Goal: Information Seeking & Learning: Understand process/instructions

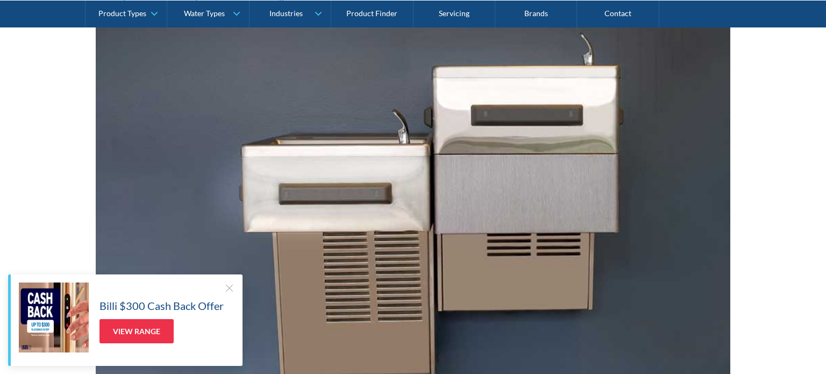
scroll to position [193, 0]
click at [222, 286] on div "Billi $300 Cash Back Offer View Range" at bounding box center [127, 317] width 216 height 70
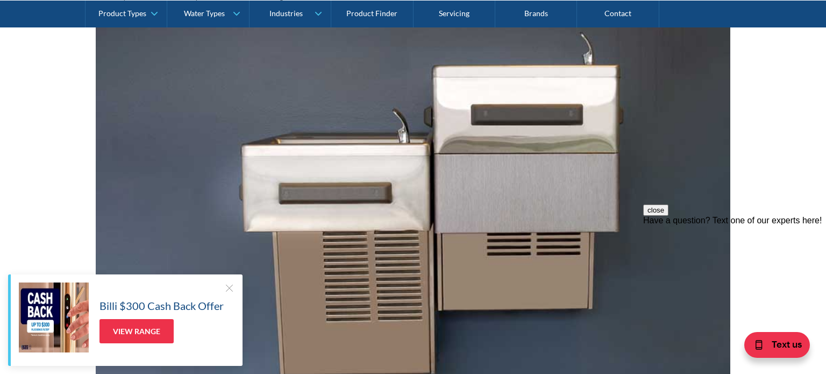
scroll to position [0, 0]
click at [225, 286] on div at bounding box center [229, 287] width 11 height 11
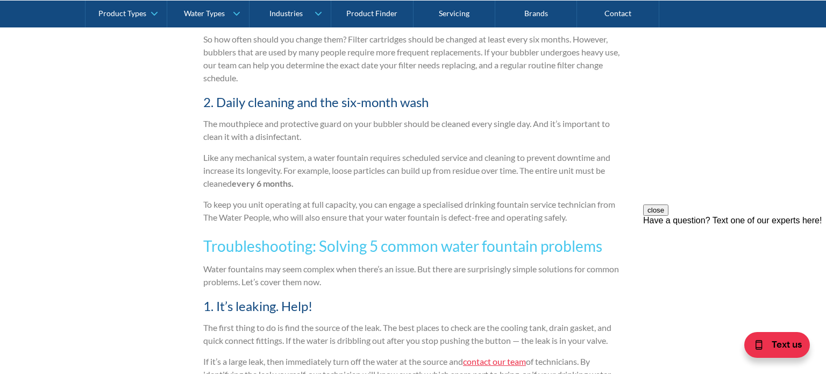
scroll to position [1578, 0]
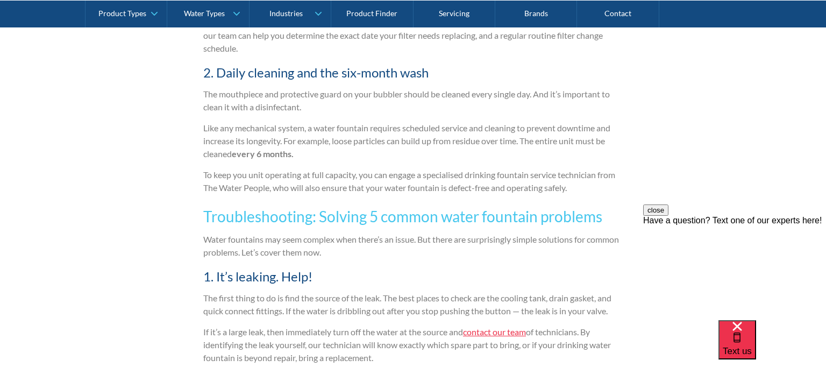
scroll to position [1612, 0]
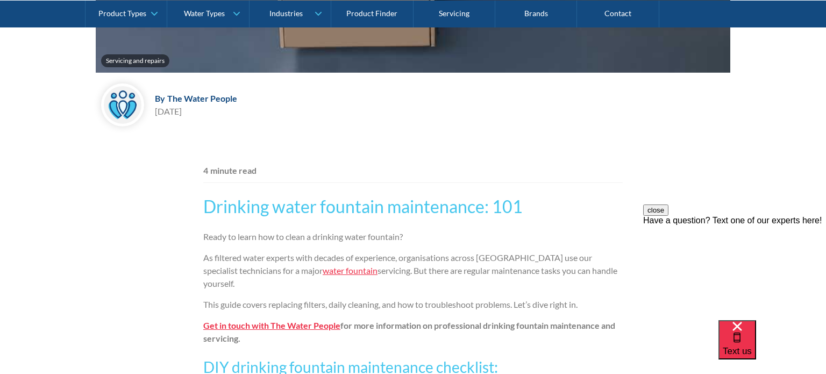
scroll to position [516, 0]
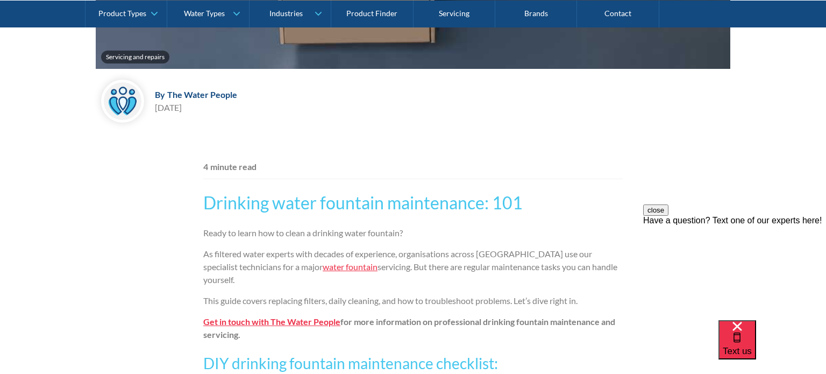
scroll to position [525, 0]
